Goal: Task Accomplishment & Management: Complete application form

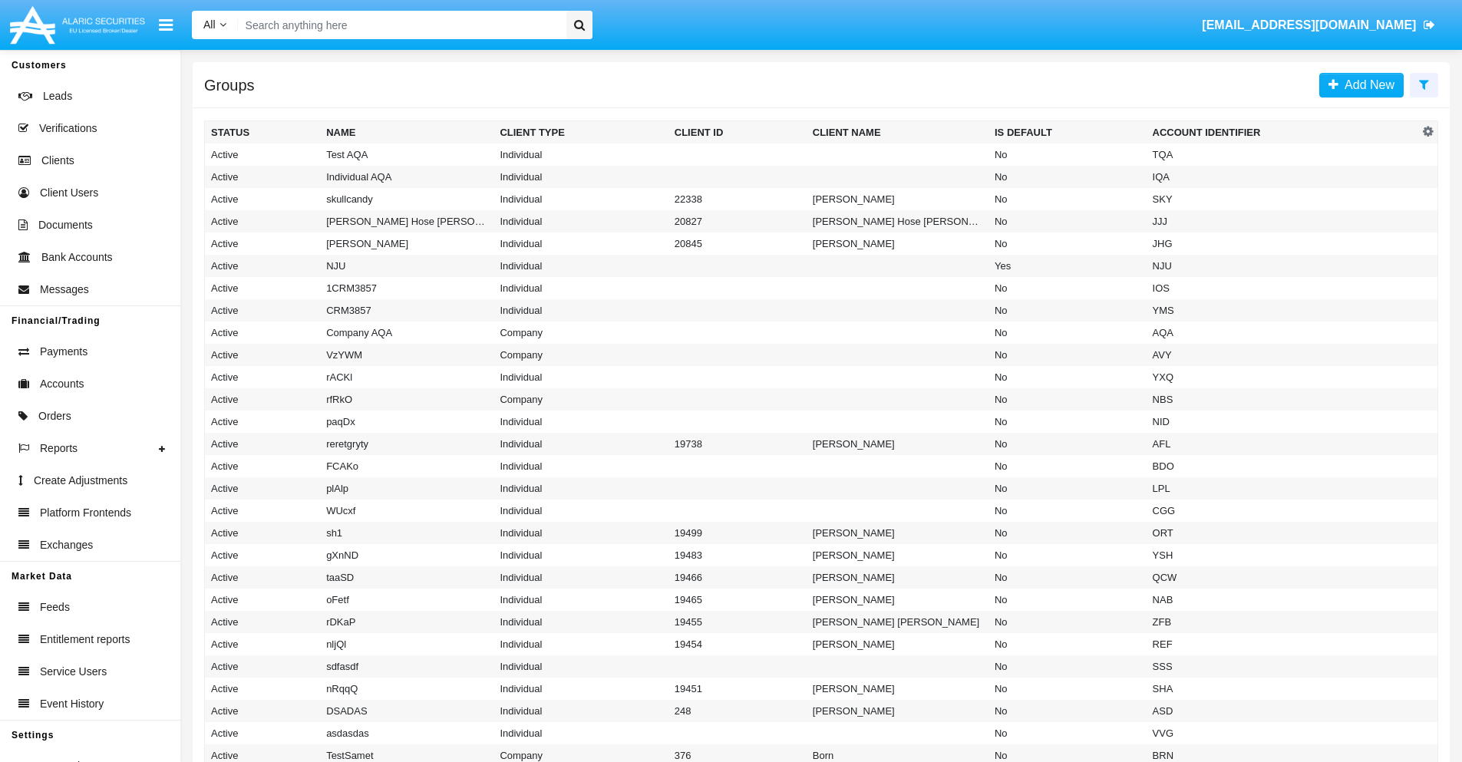
click at [1424, 84] on icon at bounding box center [1424, 84] width 10 height 12
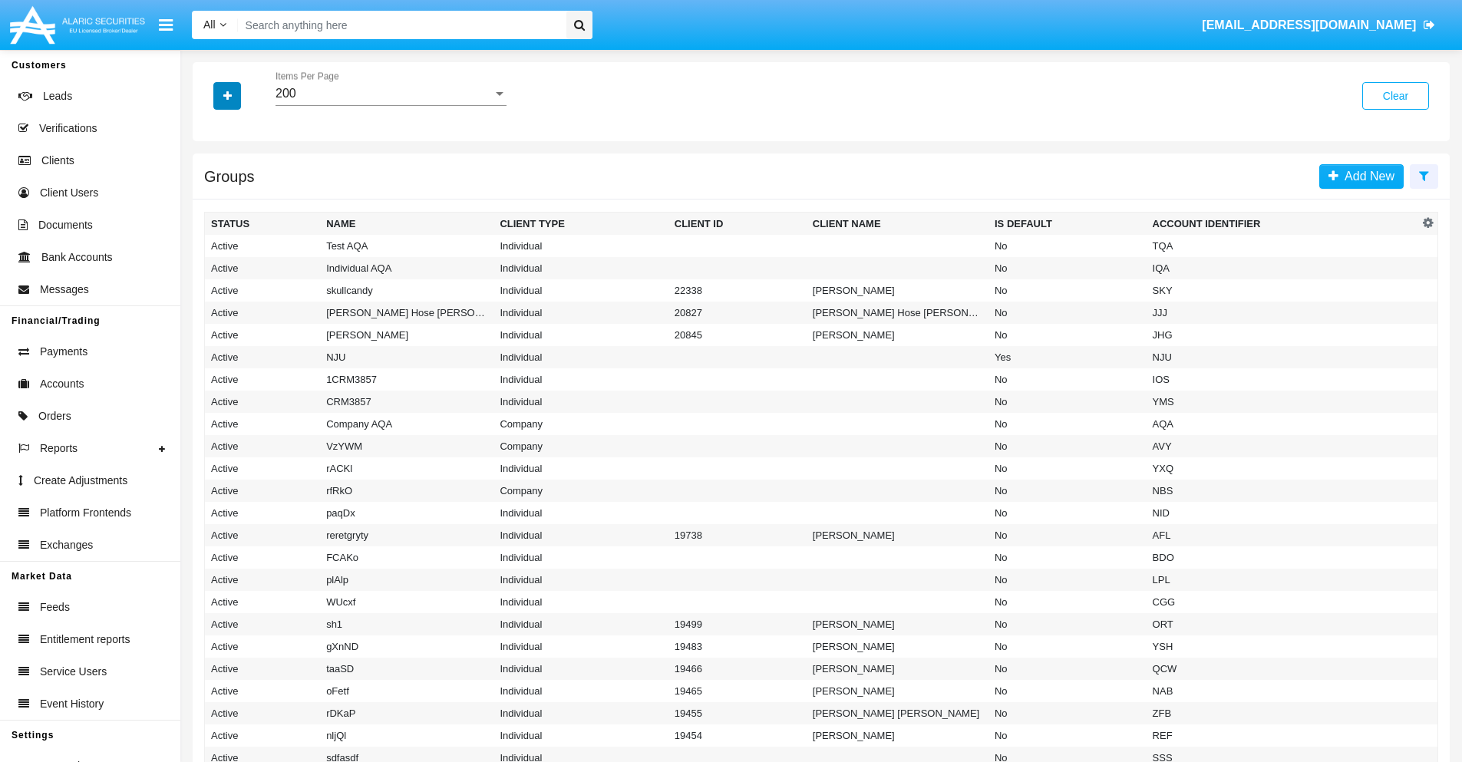
click at [227, 95] on icon "button" at bounding box center [227, 96] width 8 height 11
click at [270, 261] on span "Account Identifier" at bounding box center [270, 261] width 95 height 18
click at [211, 267] on input "Account Identifier" at bounding box center [210, 267] width 1 height 1
checkbox input "true"
click at [227, 95] on icon "button" at bounding box center [227, 96] width 8 height 11
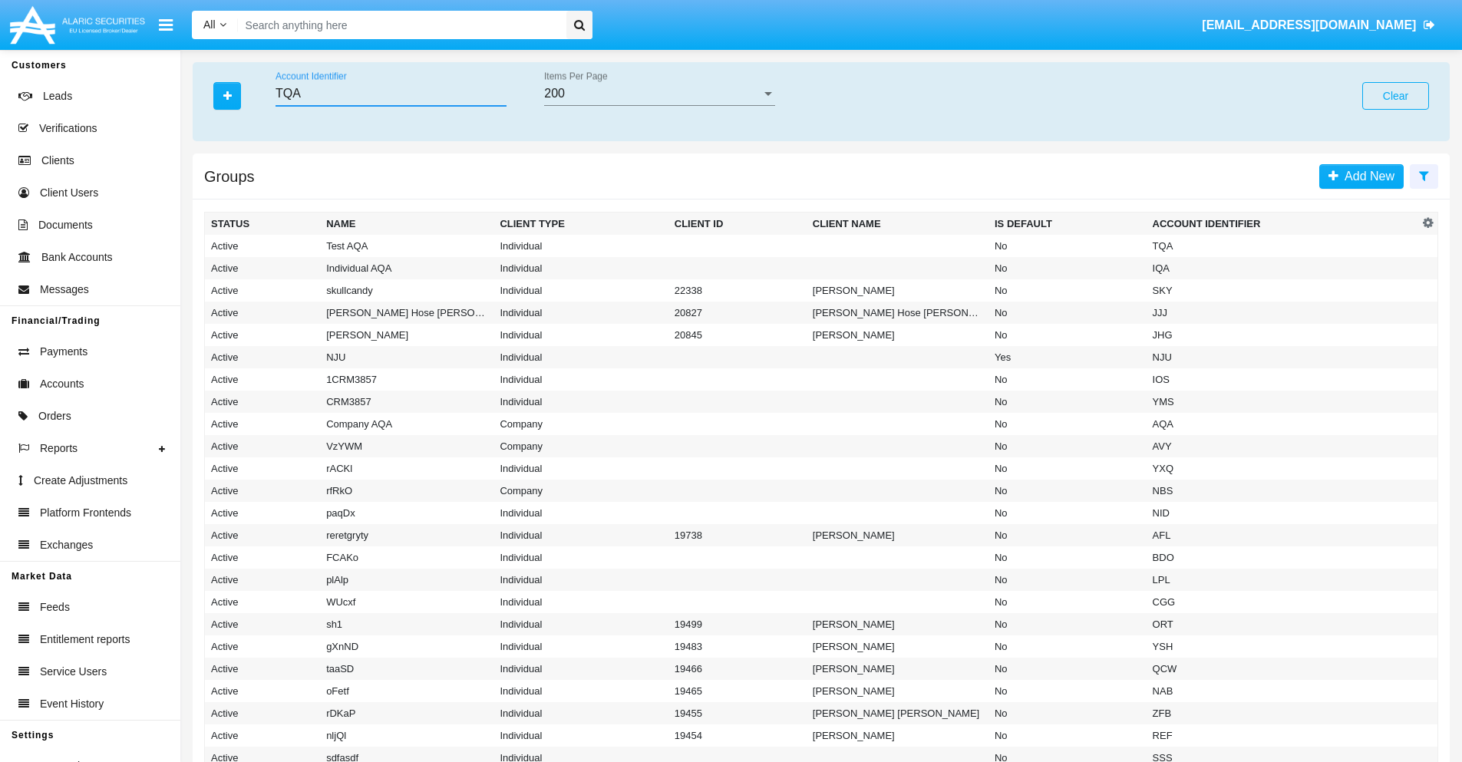
click at [391, 94] on input "TQA" at bounding box center [391, 94] width 231 height 14
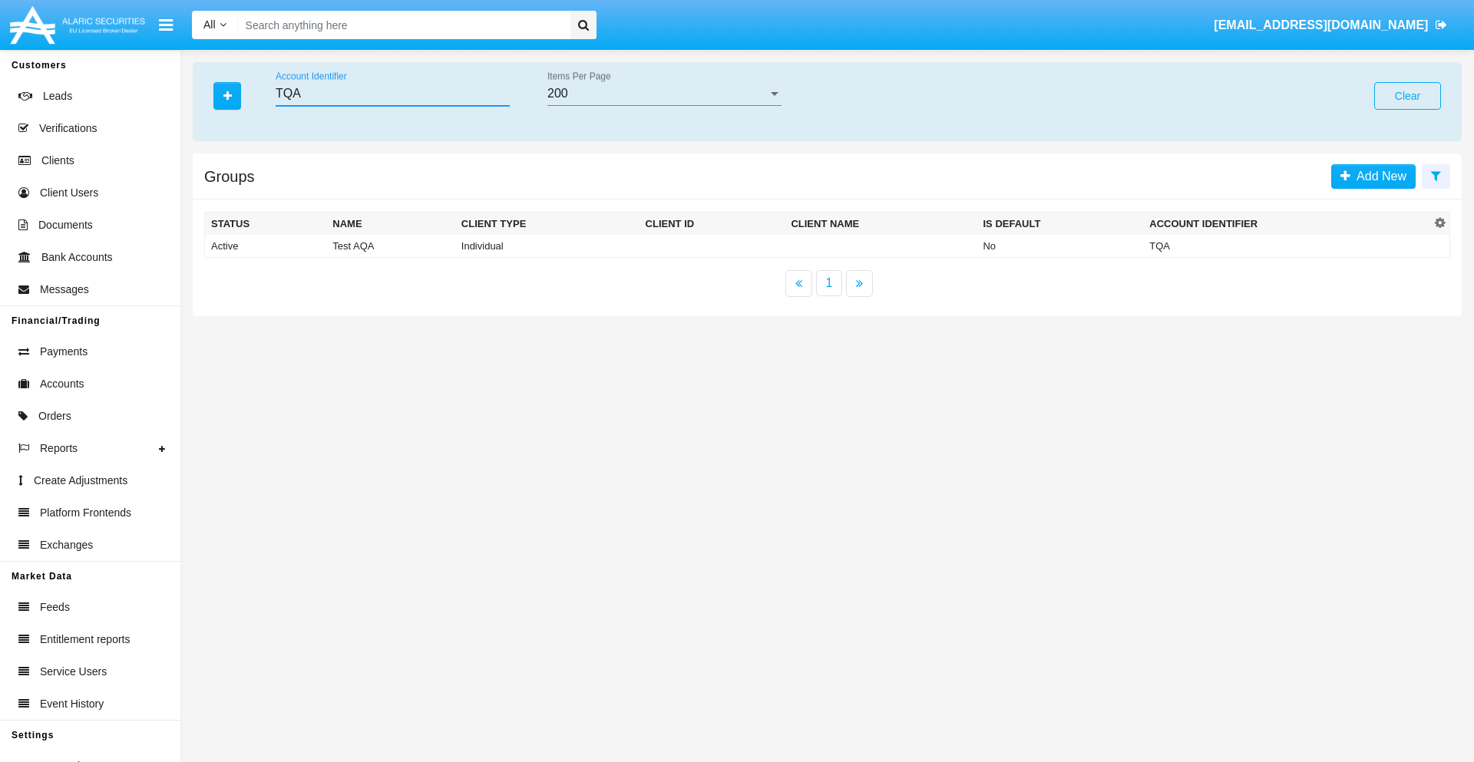
type input "TQA"
click at [1286, 246] on td "TQA" at bounding box center [1286, 246] width 287 height 23
click at [1366, 176] on span "Add New" at bounding box center [1367, 176] width 56 height 13
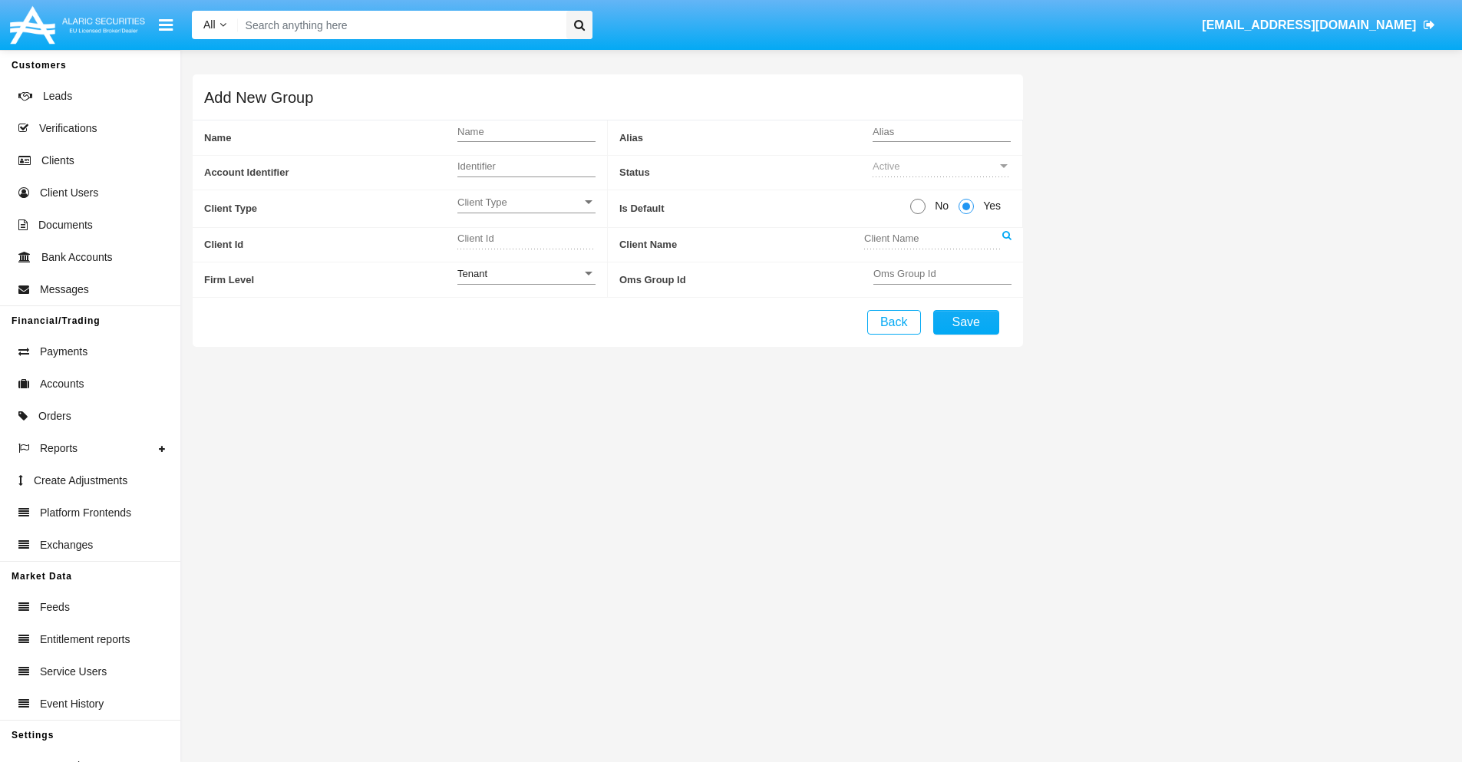
click at [526, 202] on span "Client Type" at bounding box center [519, 202] width 124 height 13
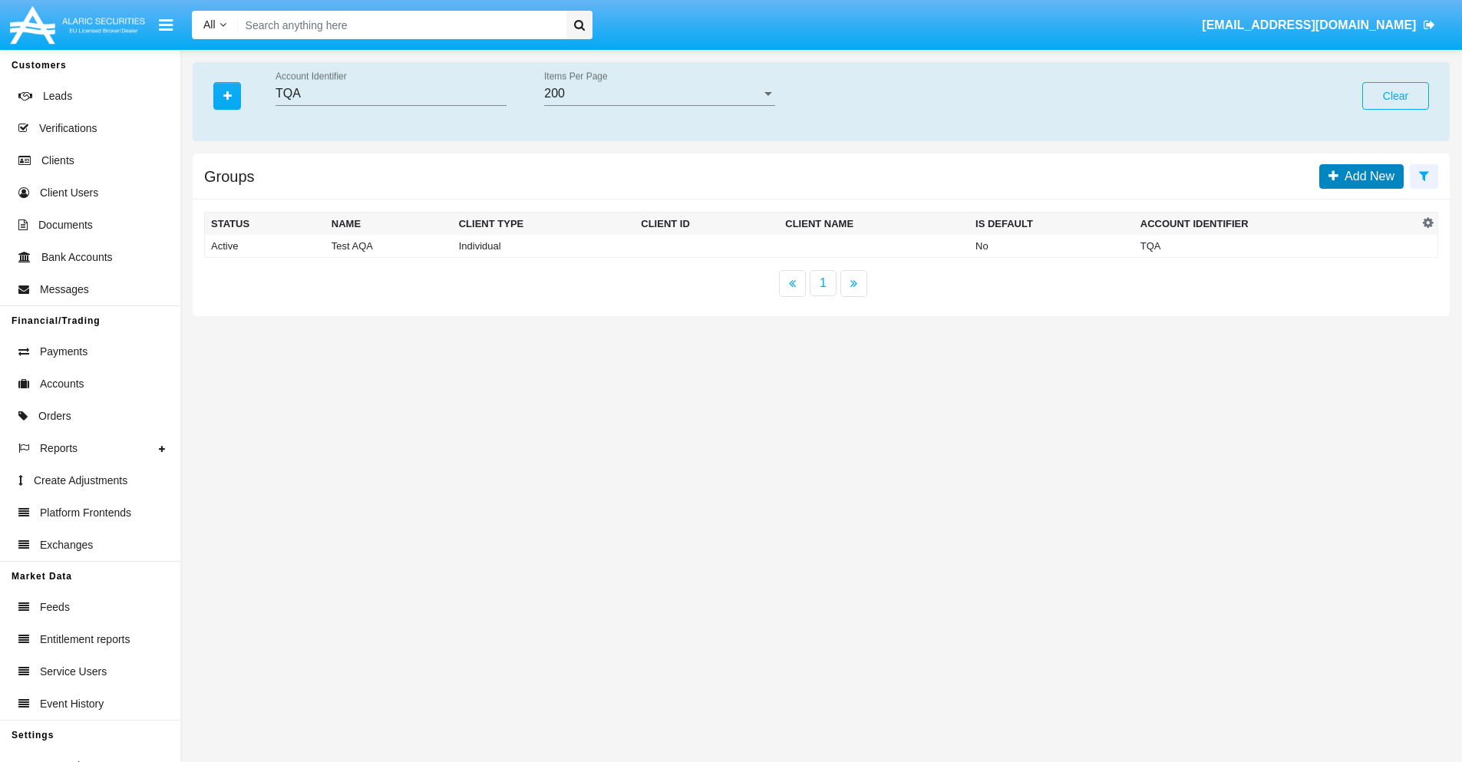
click at [1366, 176] on span "Add New" at bounding box center [1367, 176] width 56 height 13
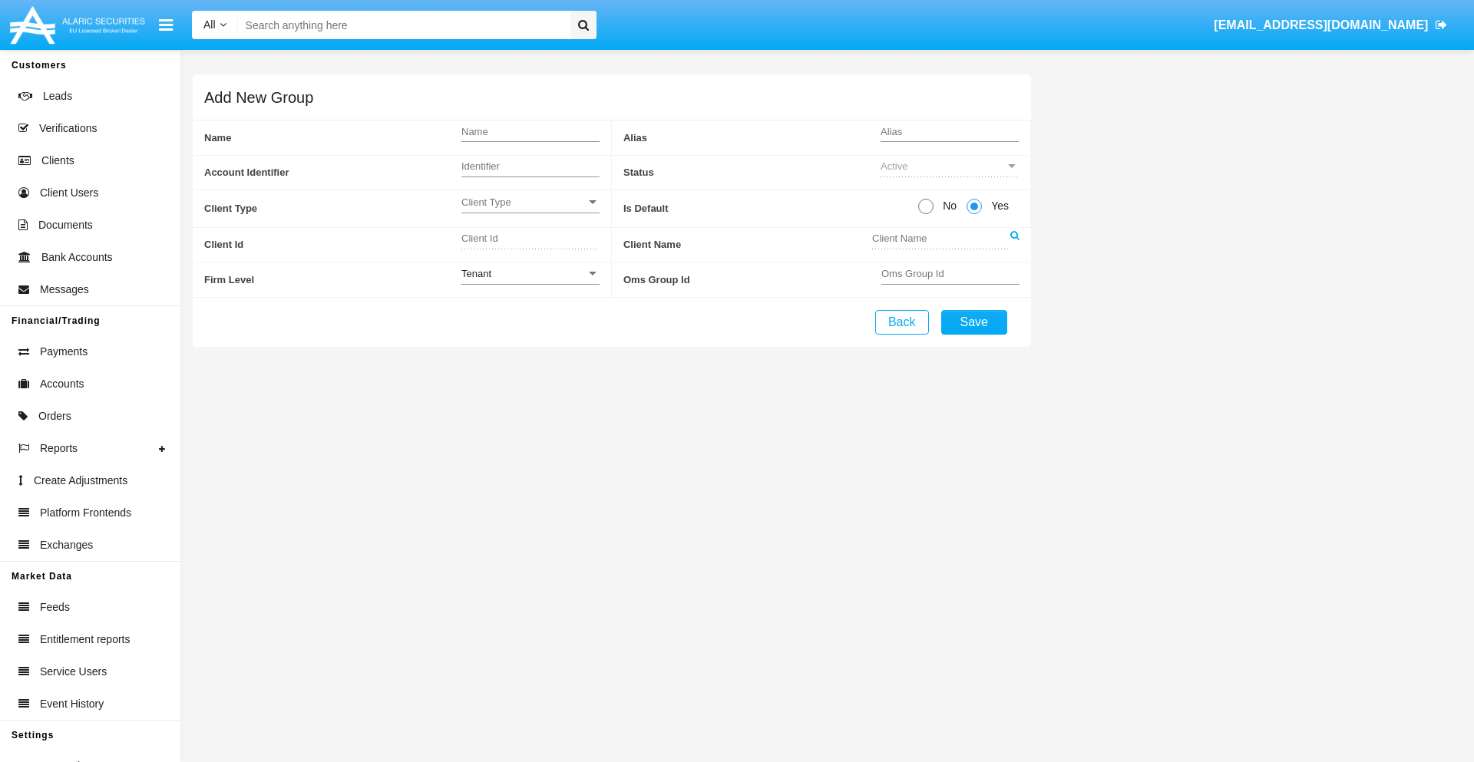
click at [946, 206] on span "No" at bounding box center [946, 206] width 27 height 16
click at [926, 214] on input "No" at bounding box center [925, 214] width 1 height 1
radio input "true"
click at [530, 273] on div "Tenant" at bounding box center [523, 273] width 124 height 13
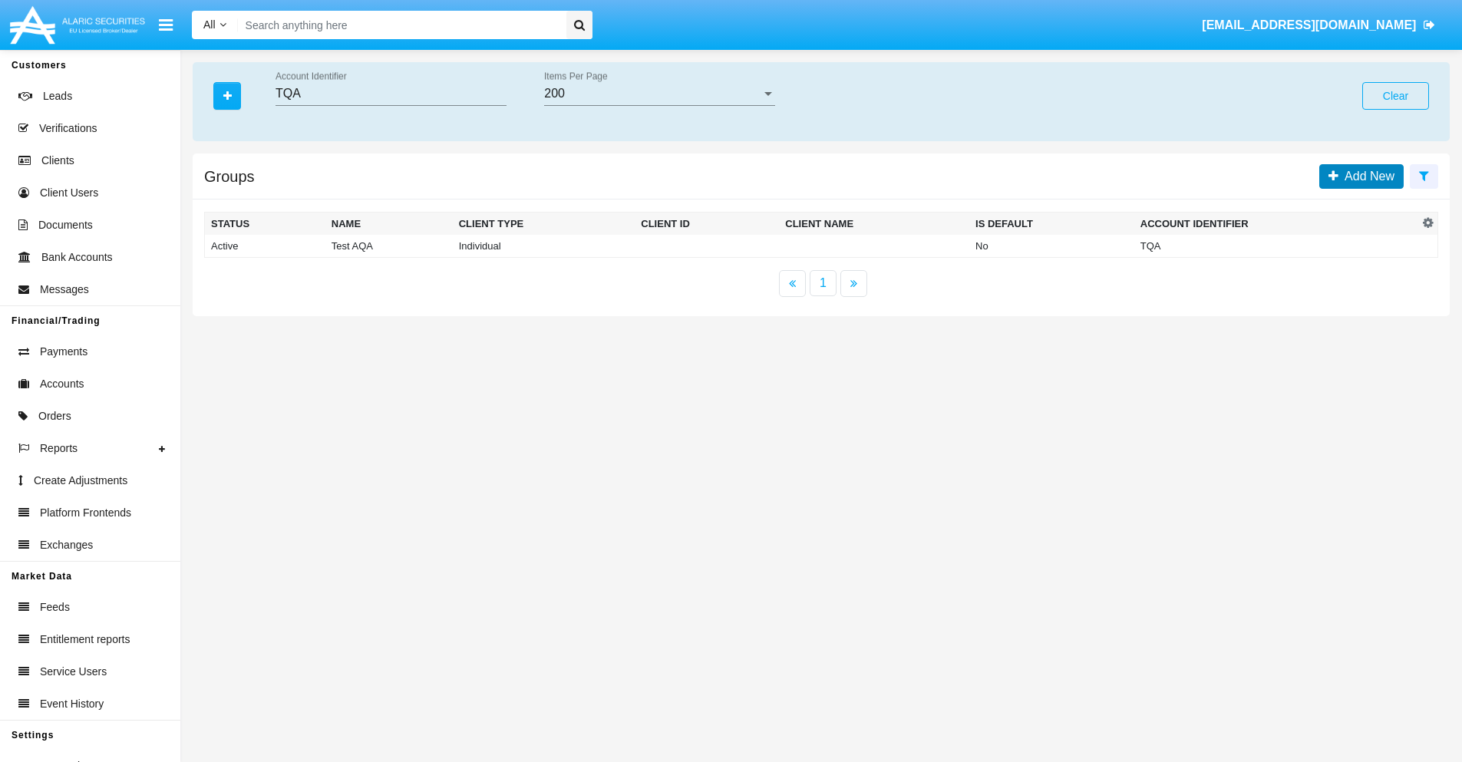
click at [1366, 176] on span "Add New" at bounding box center [1367, 176] width 56 height 13
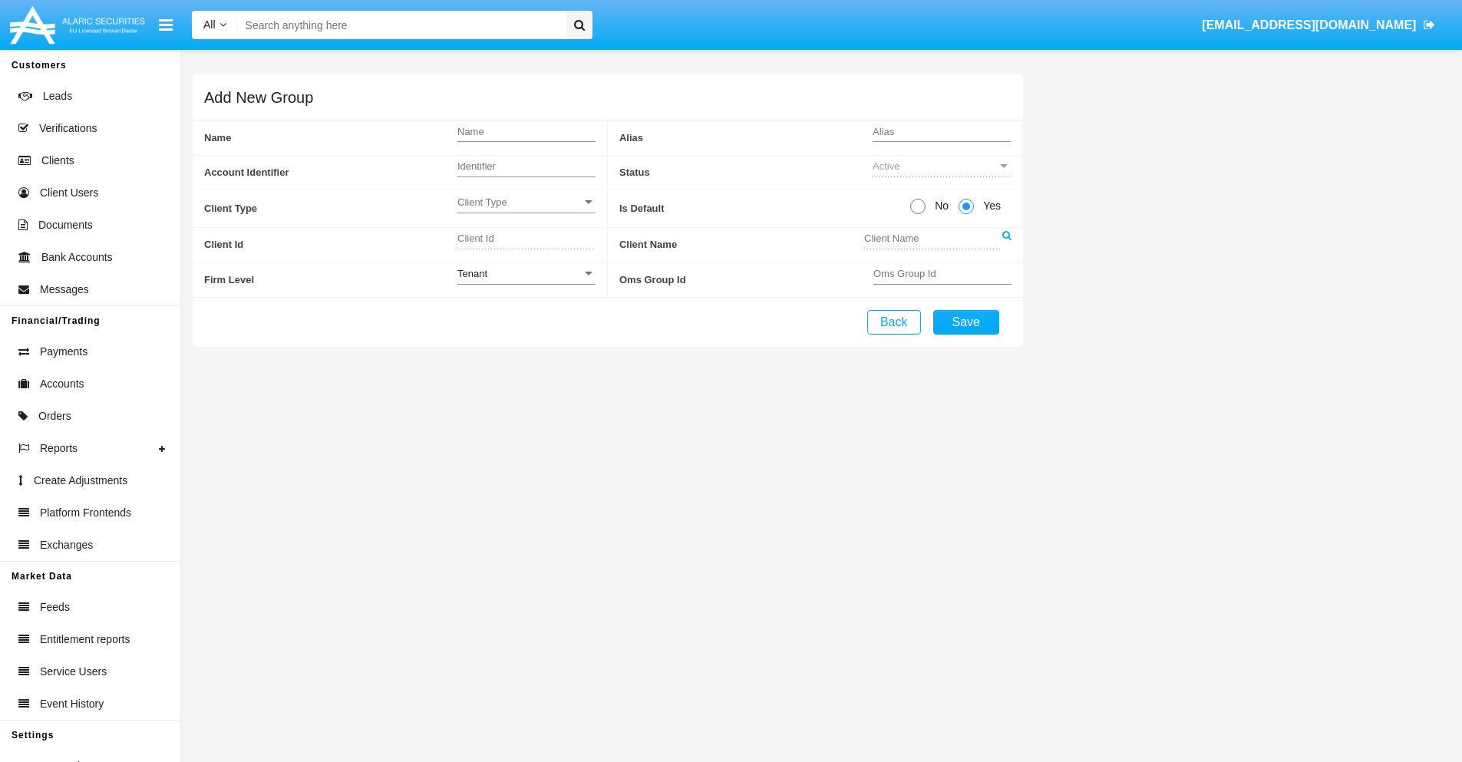
click at [939, 206] on span "No" at bounding box center [939, 206] width 27 height 16
click at [918, 214] on input "No" at bounding box center [917, 214] width 1 height 1
radio input "true"
click at [997, 206] on span "Yes" at bounding box center [997, 206] width 31 height 16
click at [974, 214] on input "Yes" at bounding box center [973, 214] width 1 height 1
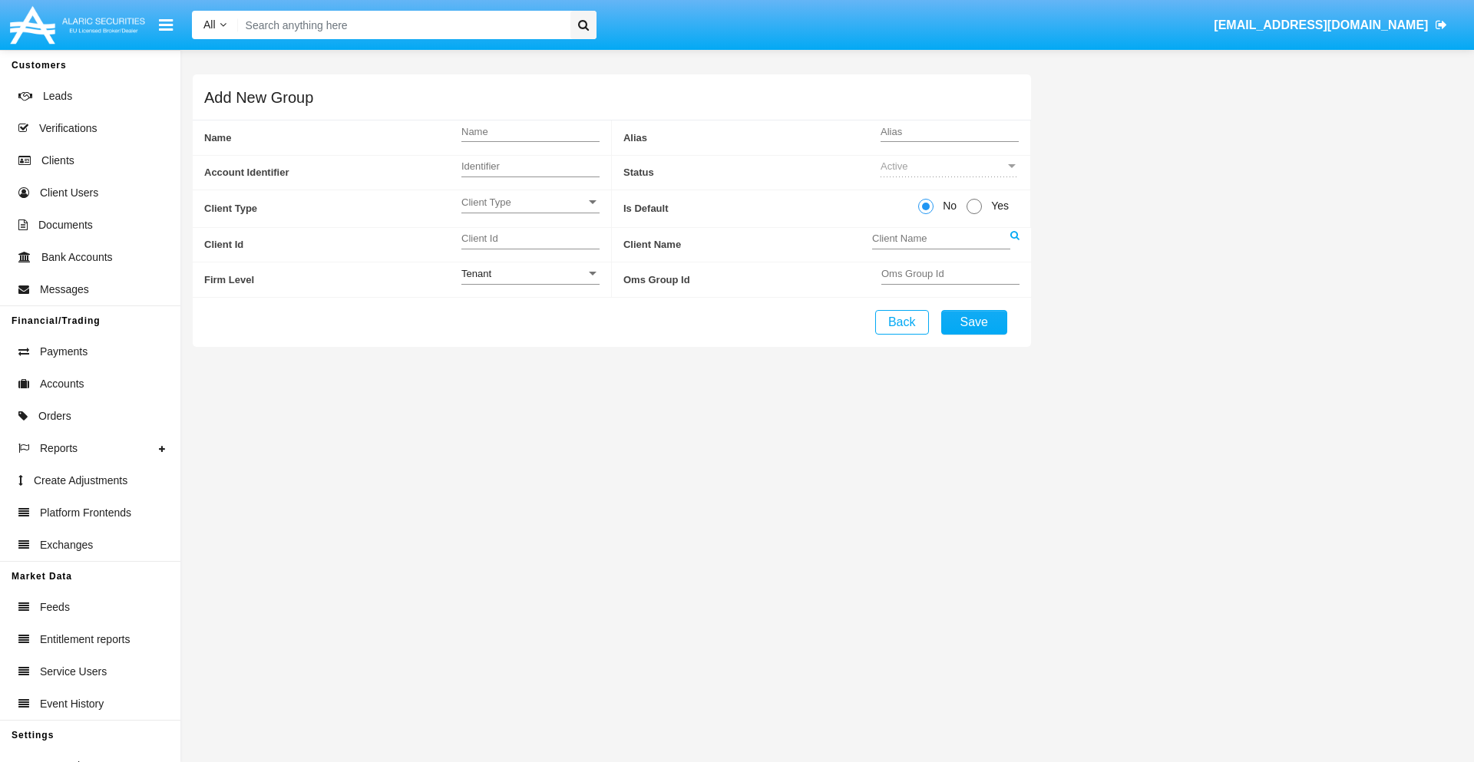
radio input "true"
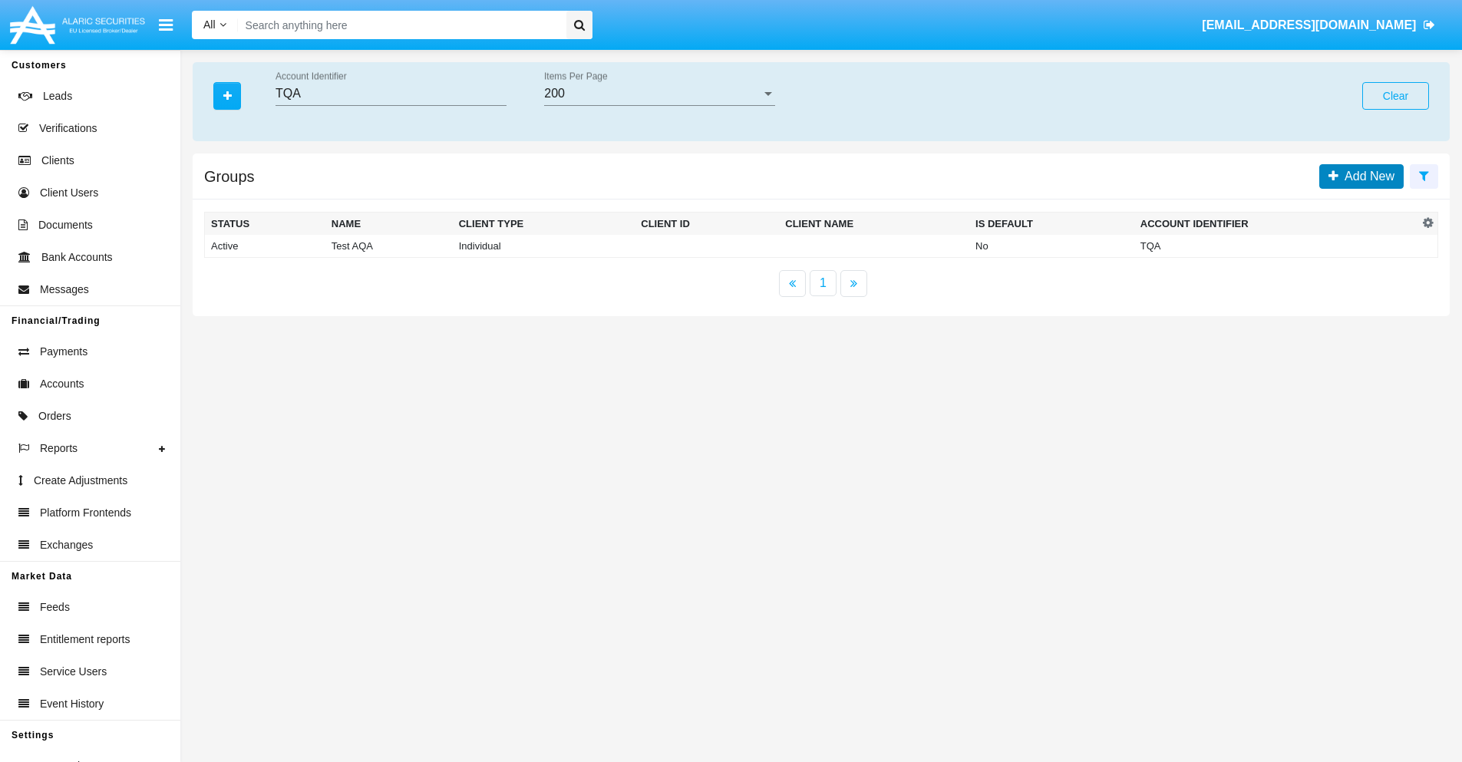
click at [1366, 176] on span "Add New" at bounding box center [1367, 176] width 56 height 13
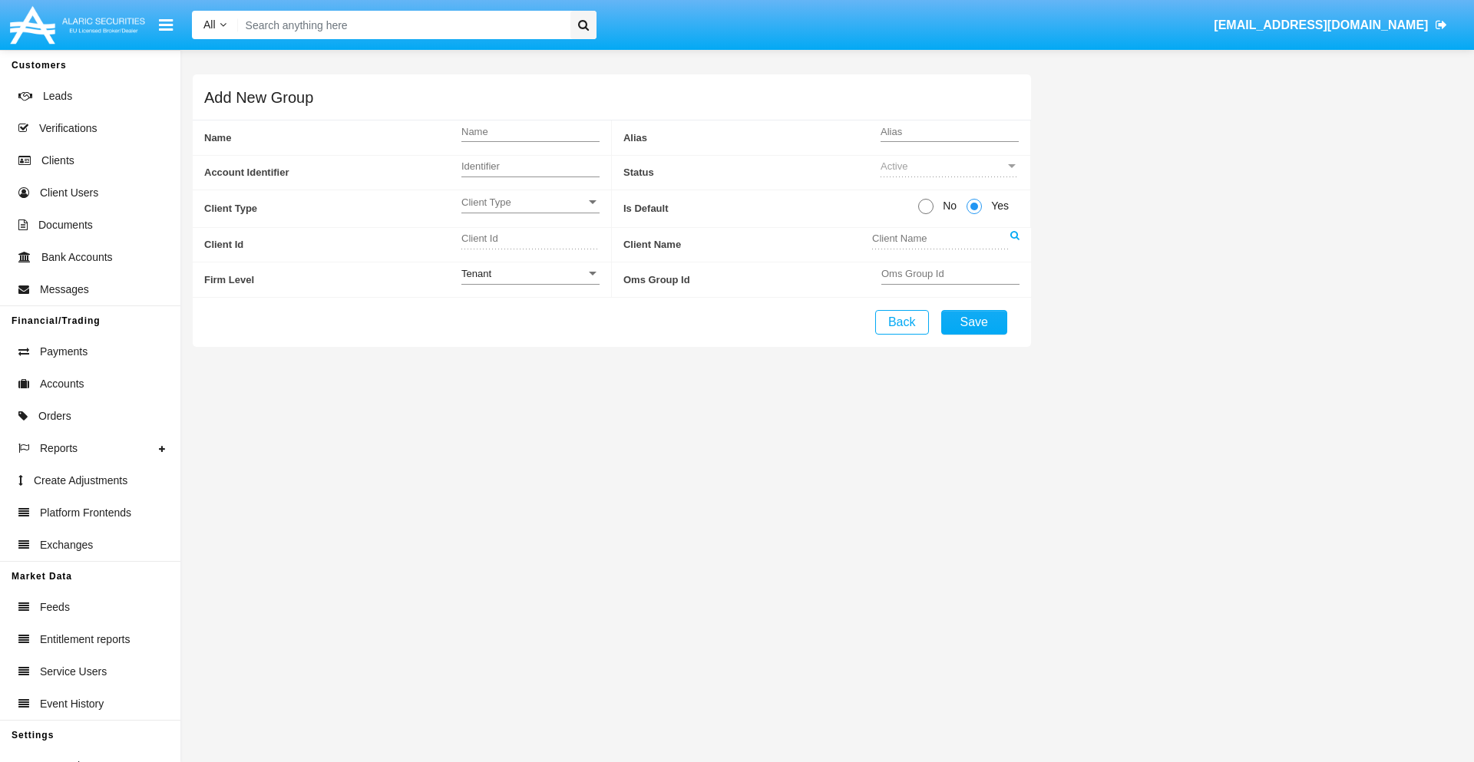
click at [946, 206] on span "No" at bounding box center [946, 206] width 27 height 16
click at [926, 214] on input "No" at bounding box center [925, 214] width 1 height 1
radio input "true"
click at [530, 202] on span "Client Type" at bounding box center [523, 202] width 124 height 13
click at [530, 210] on span "Individual" at bounding box center [518, 211] width 114 height 30
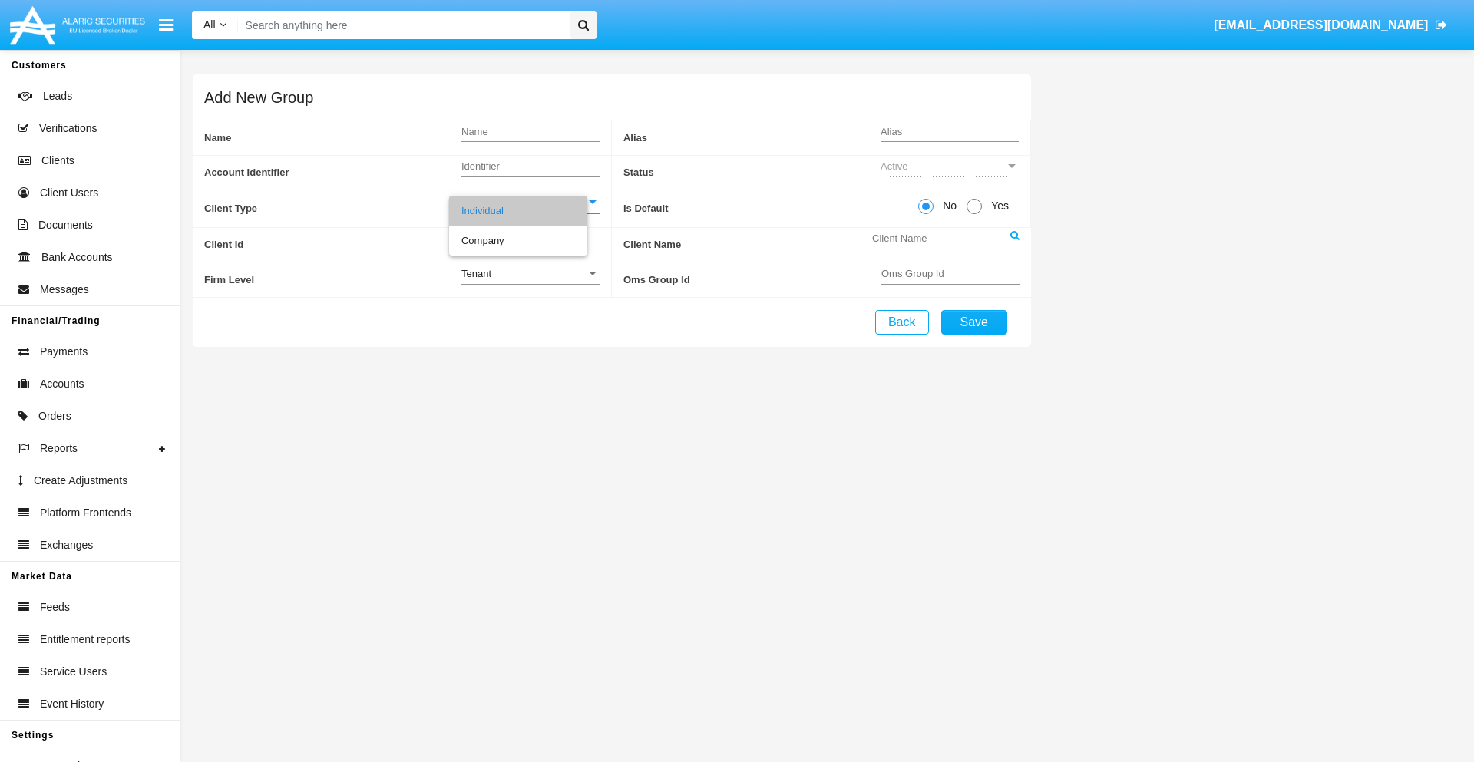
click at [1014, 244] on link at bounding box center [1014, 245] width 9 height 35
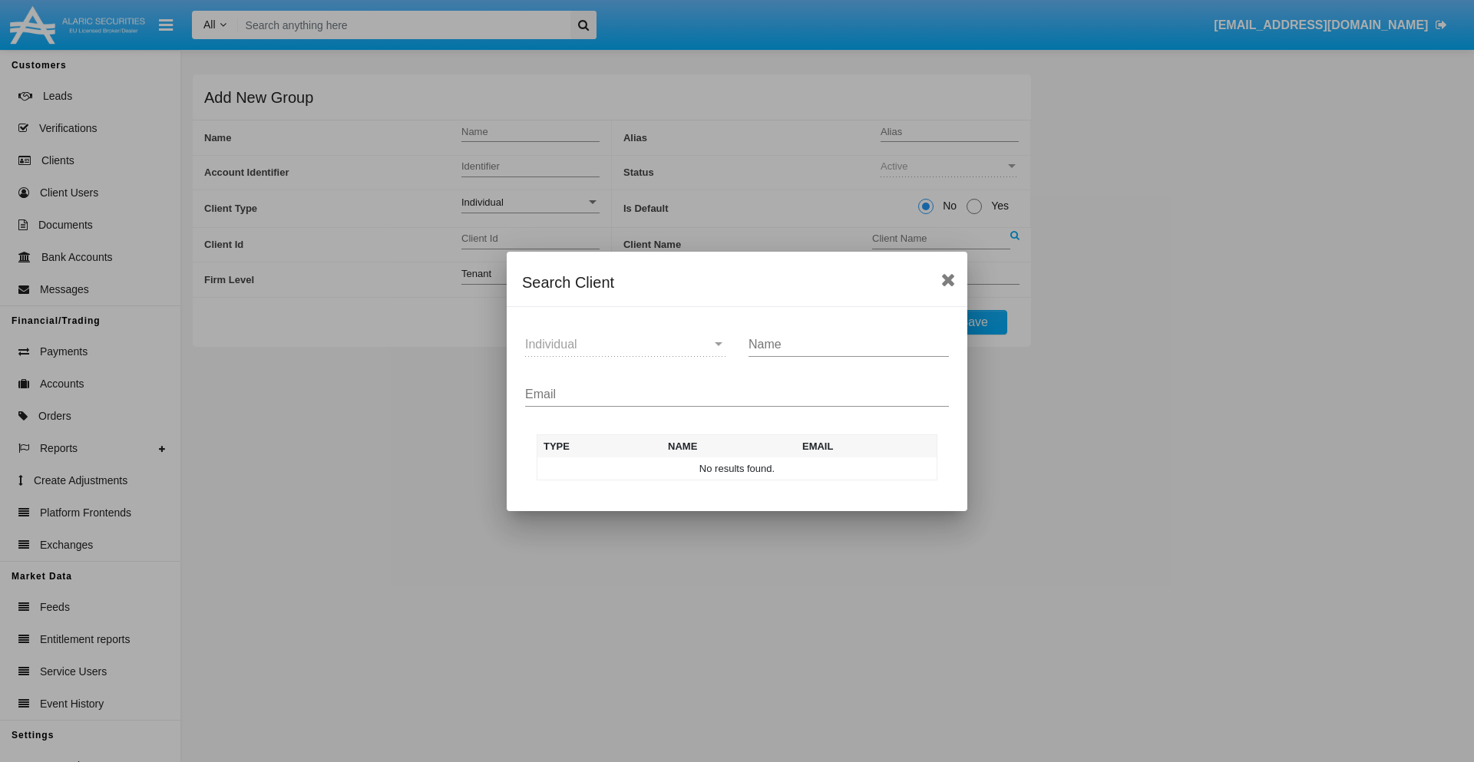
click at [737, 394] on input "Email" at bounding box center [737, 395] width 424 height 14
type input "test-user-owl@aqa.com"
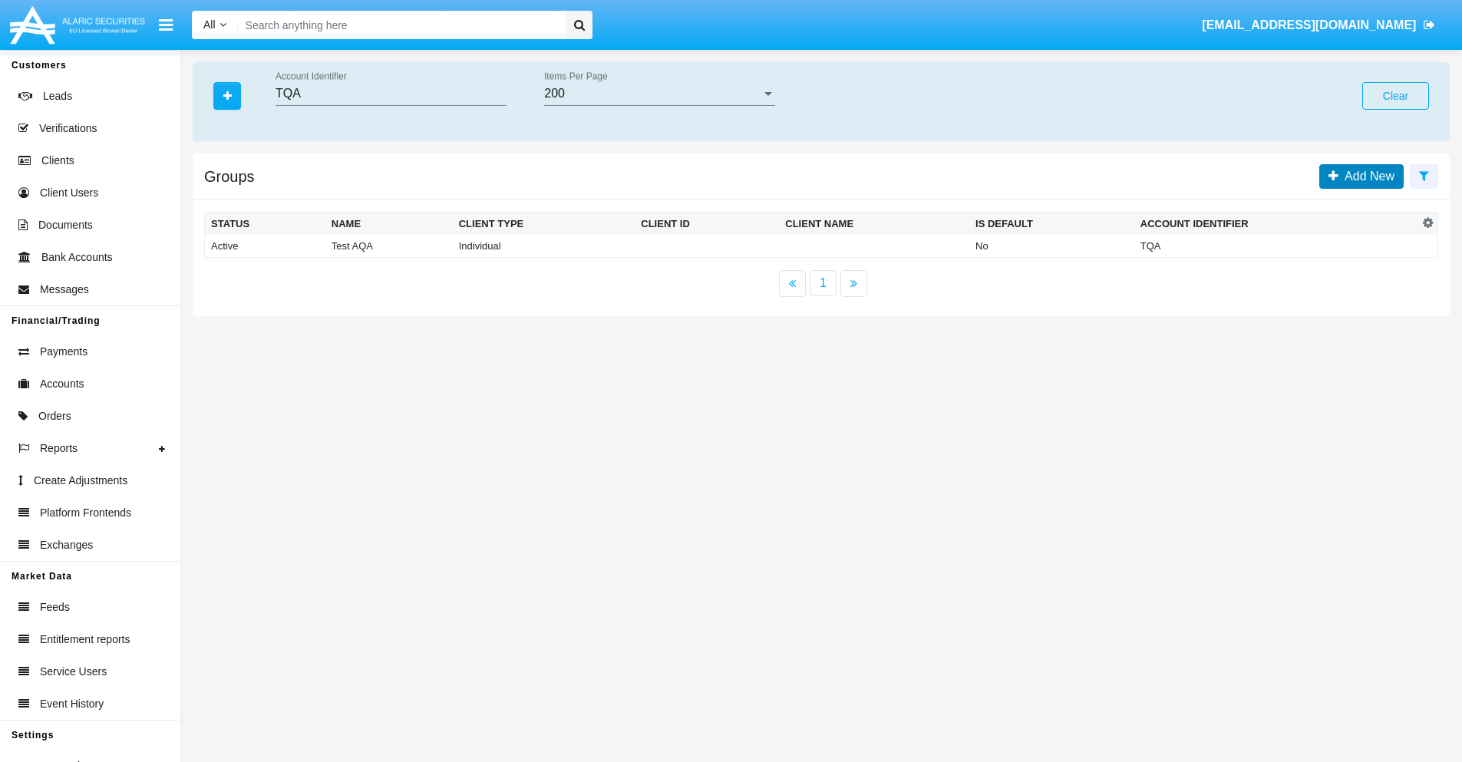
click at [1366, 176] on span "Add New" at bounding box center [1367, 176] width 56 height 13
